Goal: Navigation & Orientation: Find specific page/section

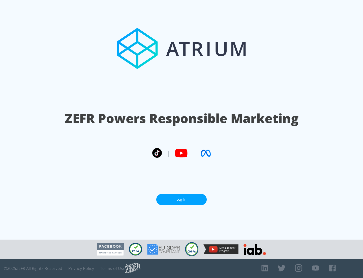
click at [182, 199] on link "Log In" at bounding box center [181, 199] width 50 height 11
